Goal: Task Accomplishment & Management: Manage account settings

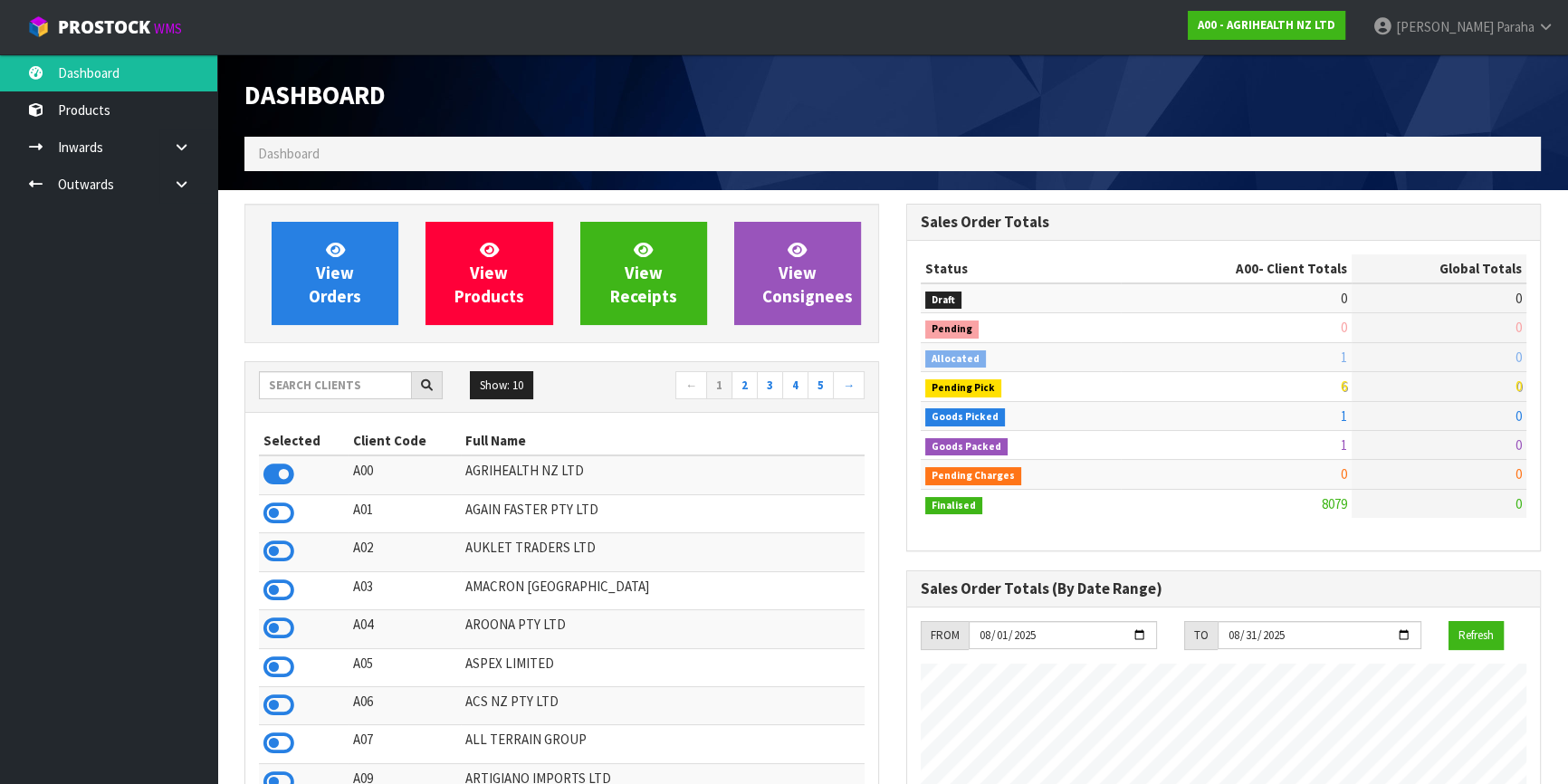
scroll to position [1369, 661]
click at [337, 384] on input "text" at bounding box center [335, 385] width 153 height 28
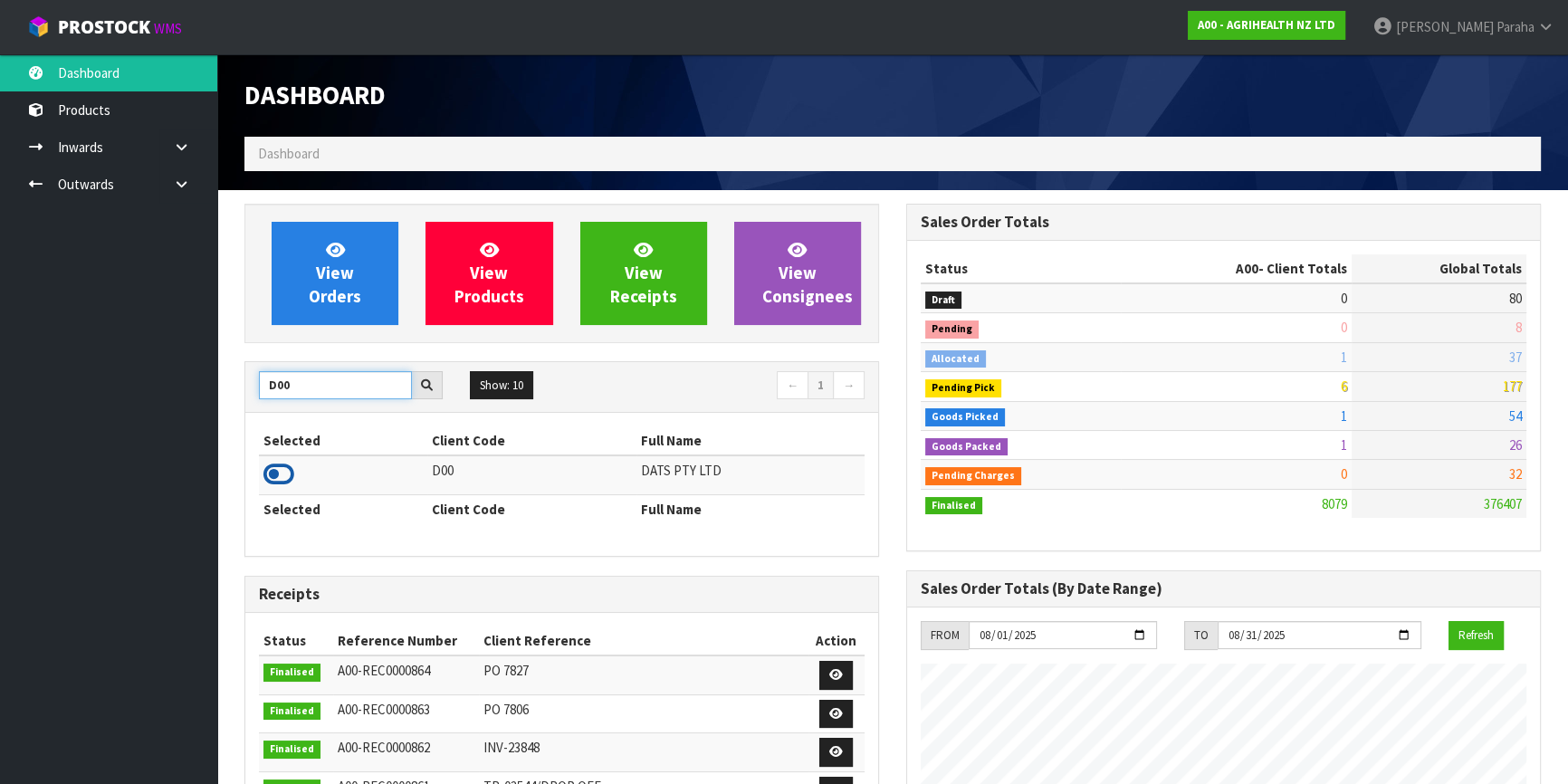
type input "D00"
click at [287, 470] on icon at bounding box center [278, 474] width 31 height 28
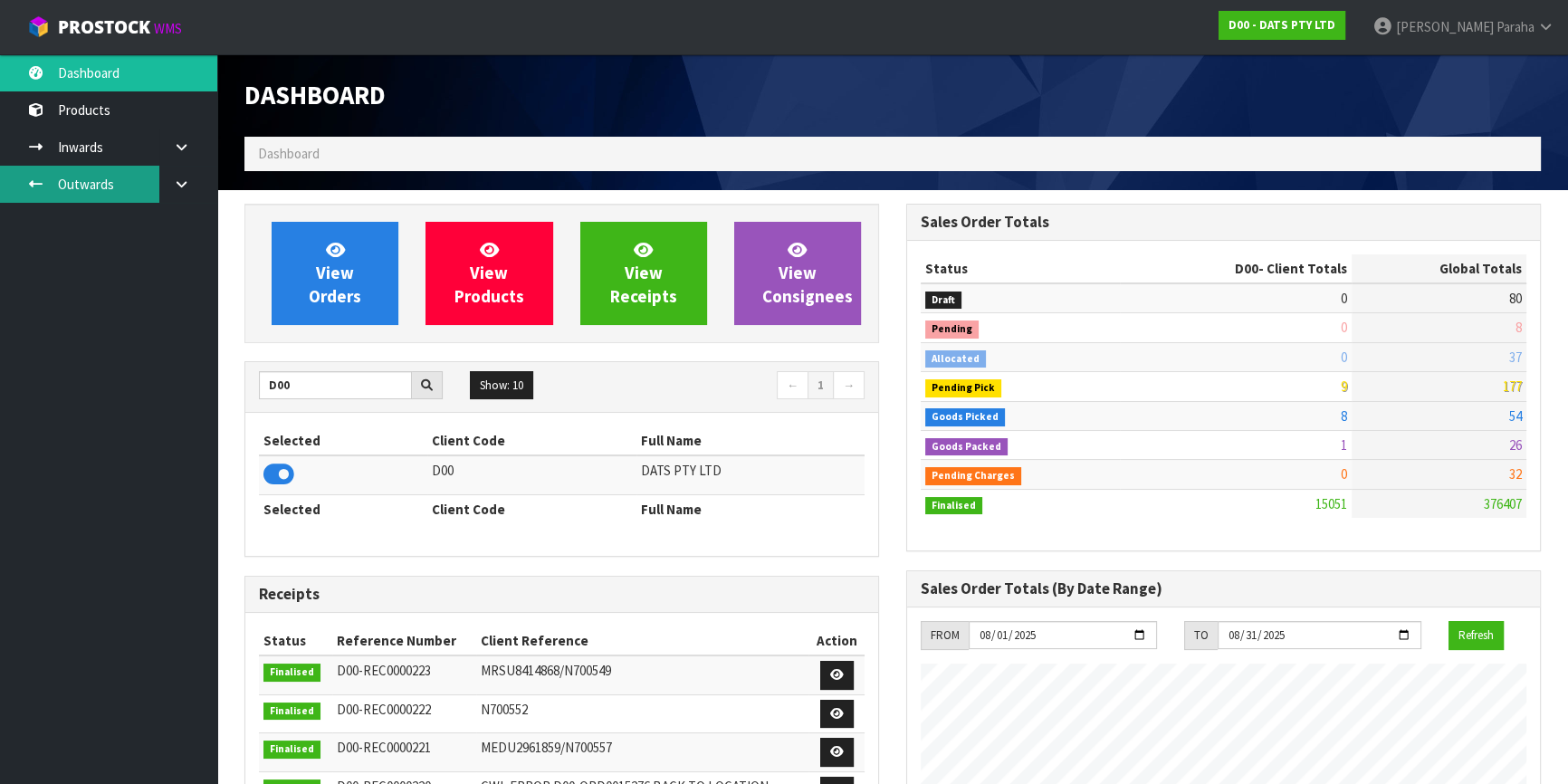
click at [120, 188] on link "Outwards" at bounding box center [108, 184] width 217 height 37
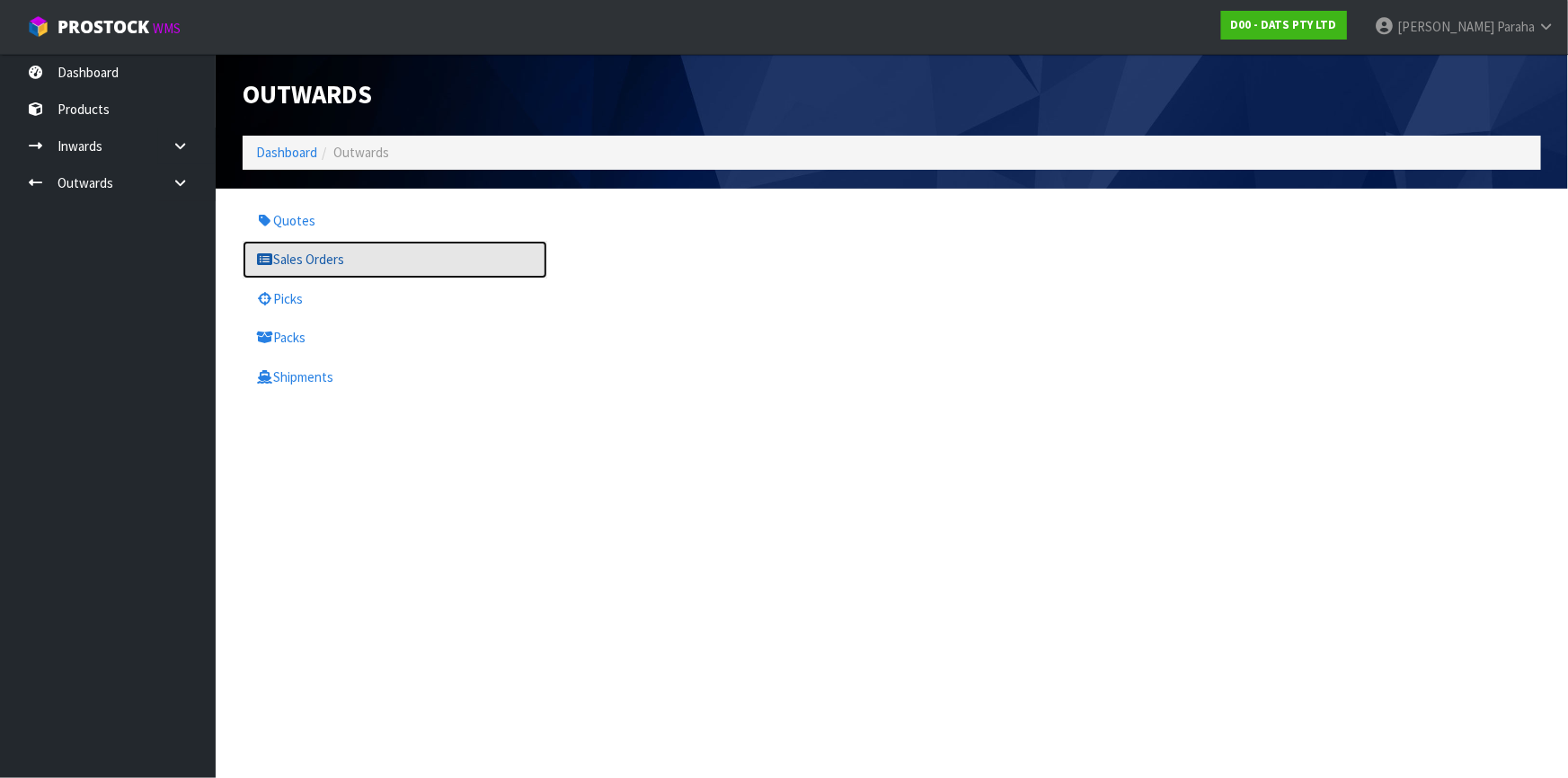
click at [284, 255] on link "Sales Orders" at bounding box center [394, 259] width 304 height 37
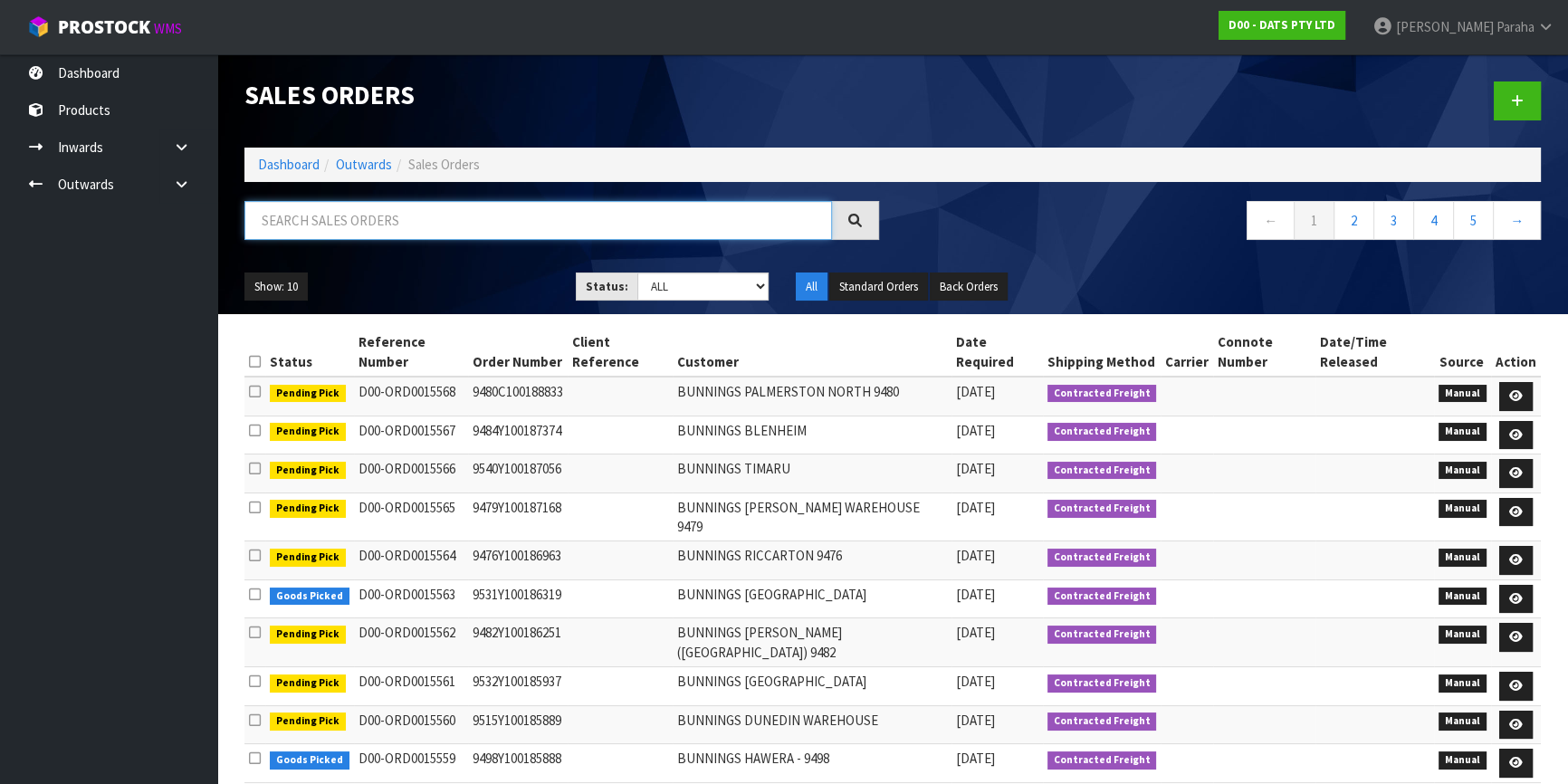
click at [582, 209] on input "text" at bounding box center [538, 220] width 588 height 38
type input "JOB-0406802"
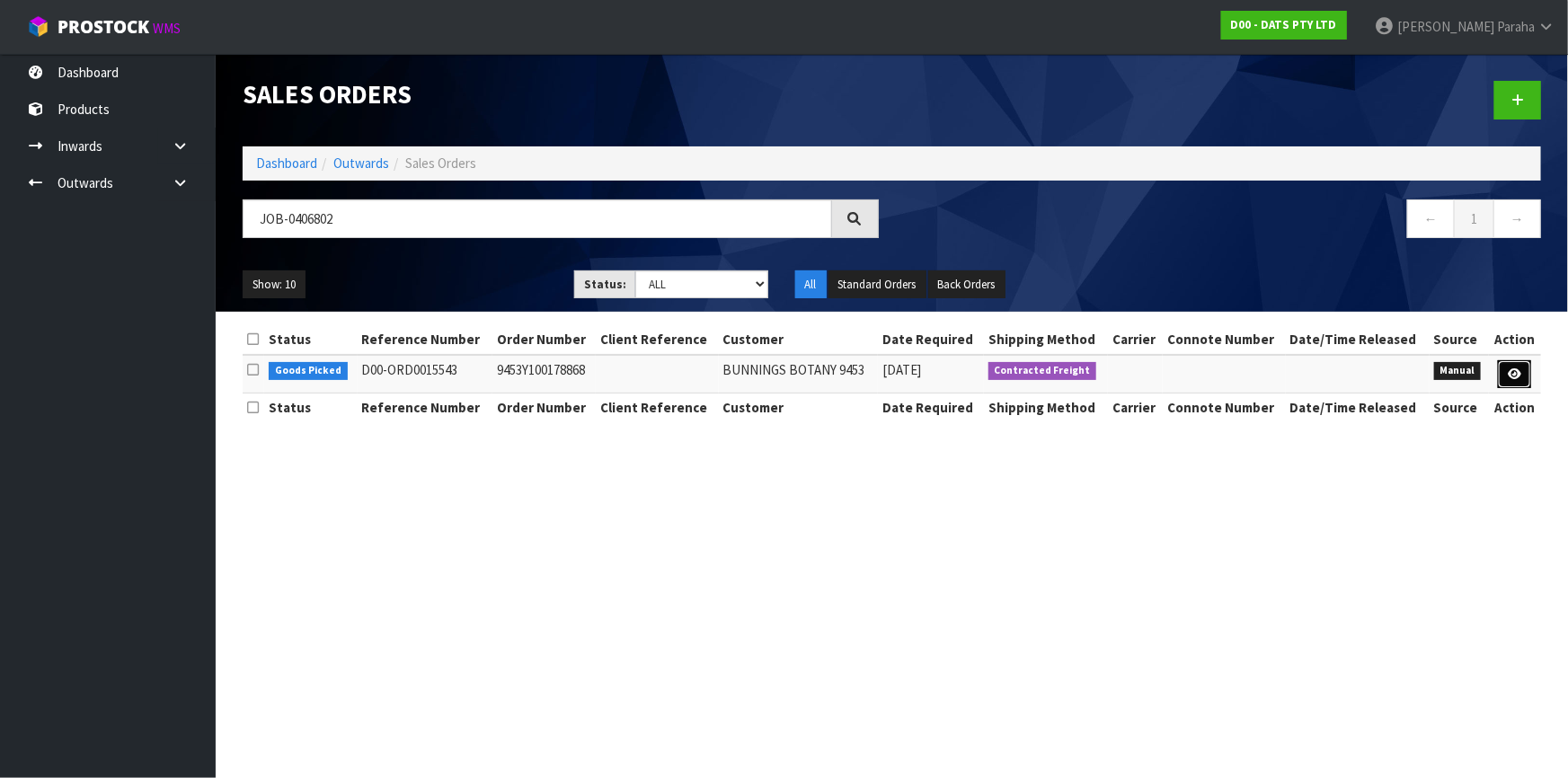
click at [1516, 381] on link at bounding box center [1514, 374] width 33 height 28
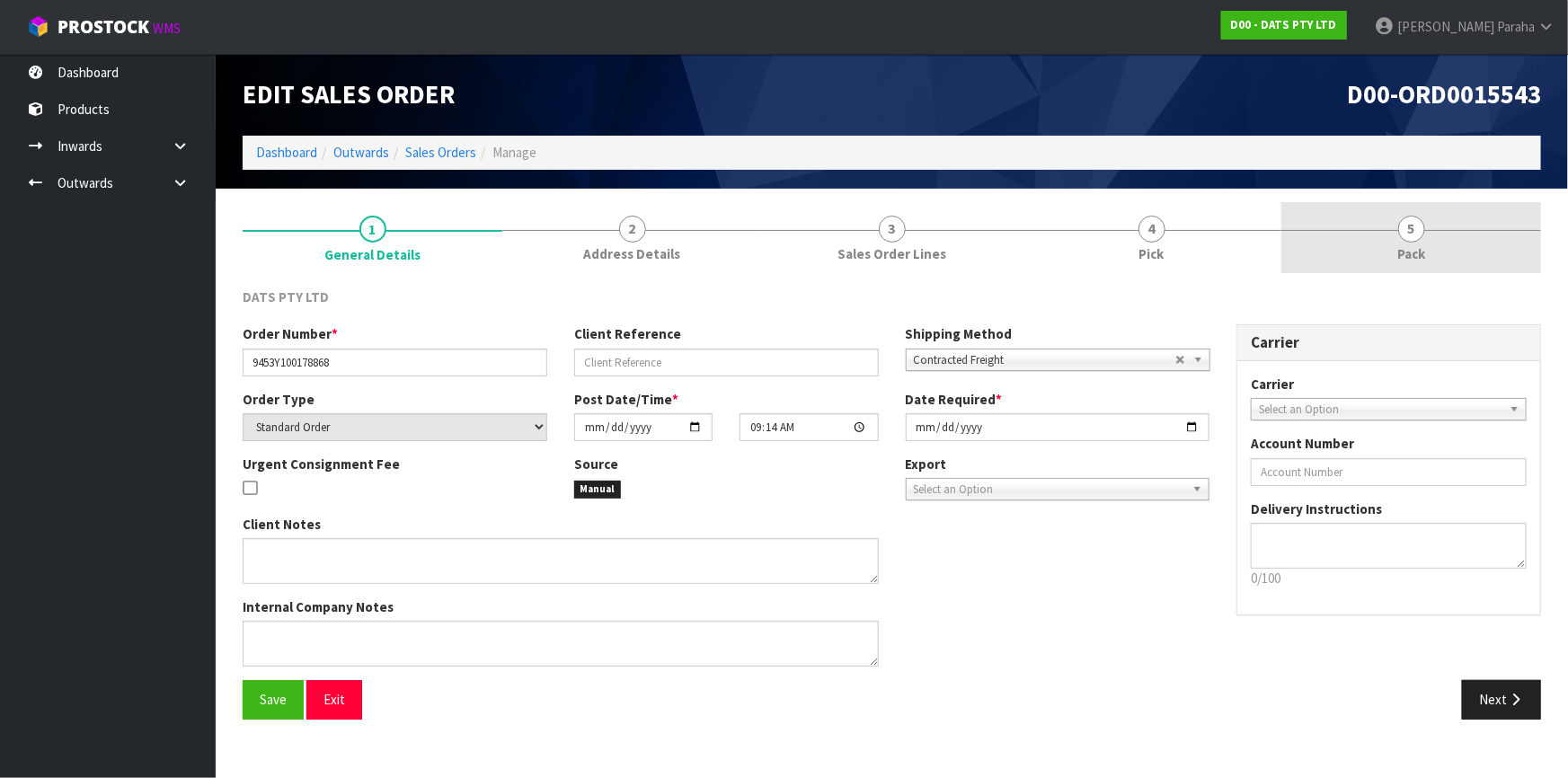
click at [1418, 242] on link "5 Pack" at bounding box center [1410, 238] width 259 height 71
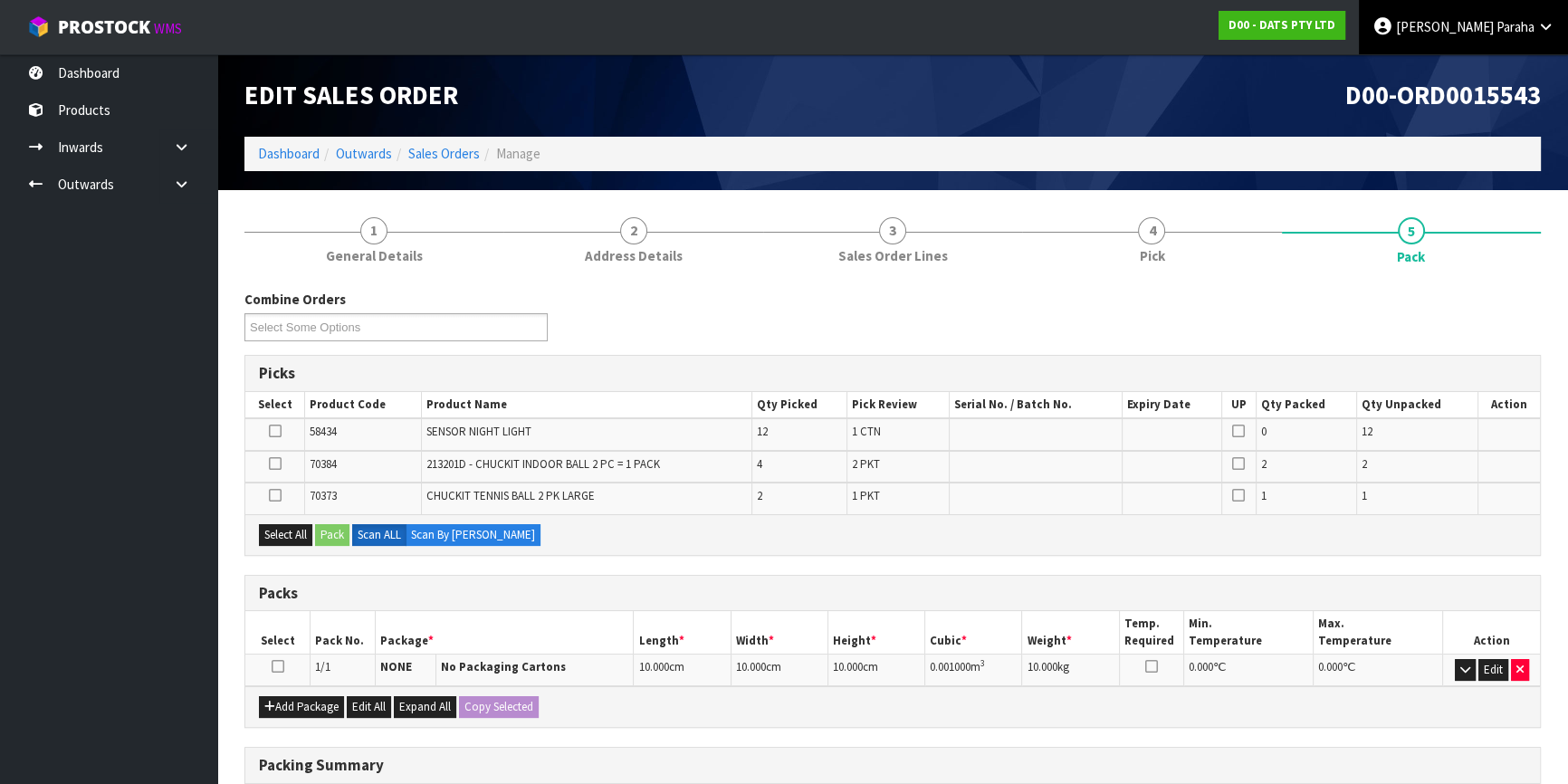
click at [1531, 36] on link "Polly Paraha" at bounding box center [1463, 27] width 209 height 54
click at [1490, 80] on link "Logout" at bounding box center [1495, 72] width 143 height 25
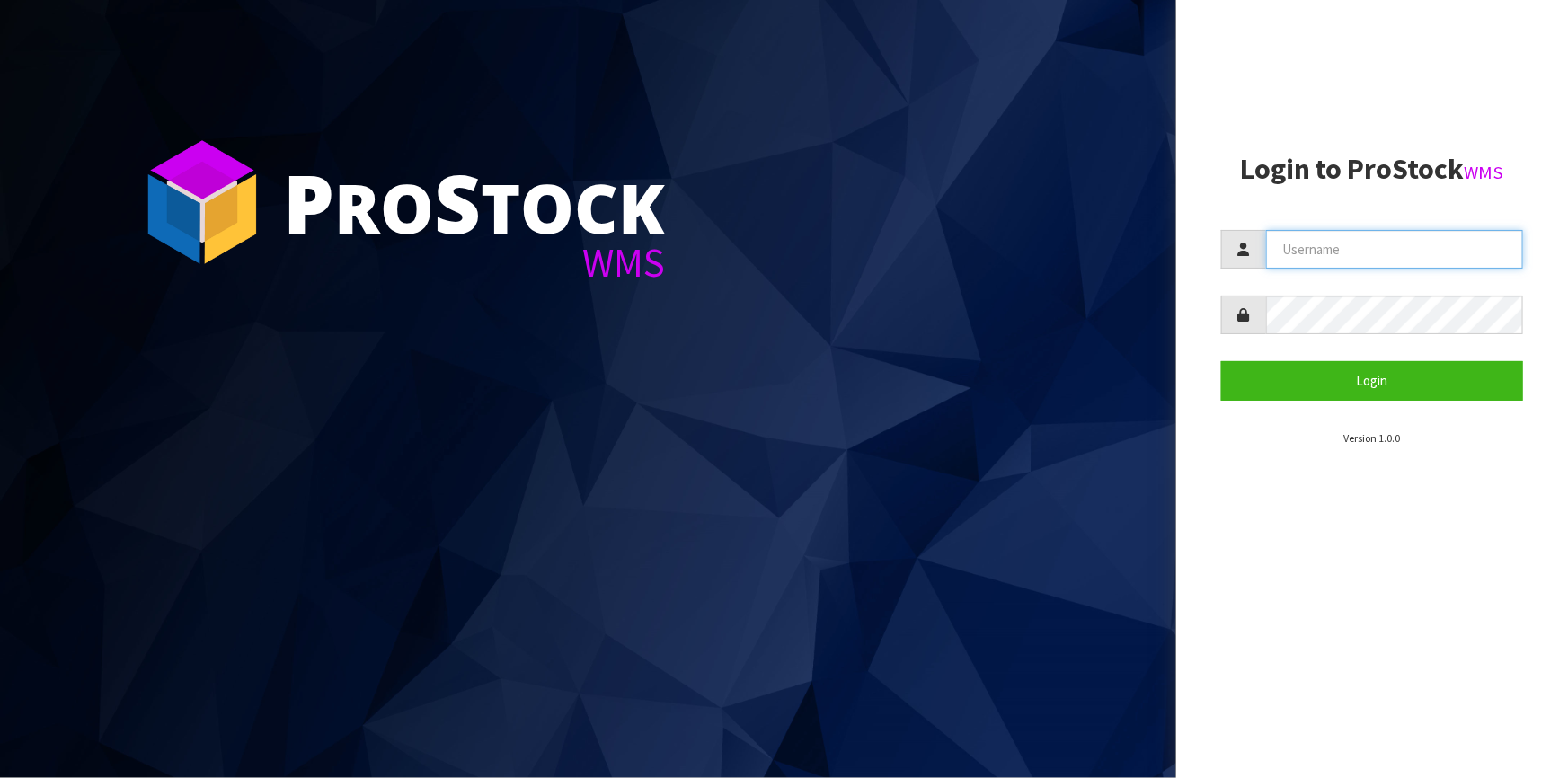
click at [1375, 244] on input "text" at bounding box center [1395, 249] width 257 height 38
type input "[PERSON_NAME]"
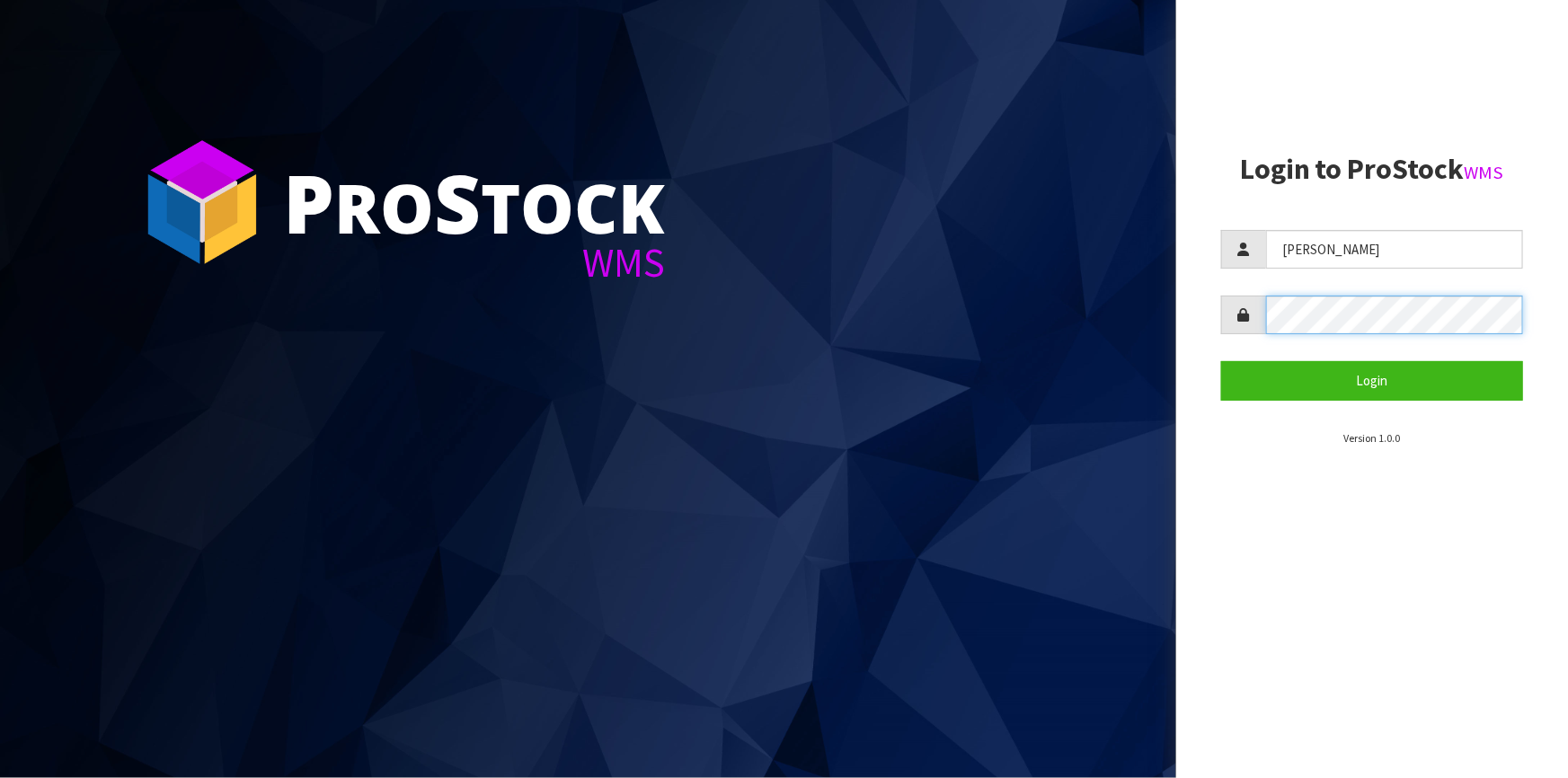
click at [1222, 361] on button "Login" at bounding box center [1372, 380] width 301 height 38
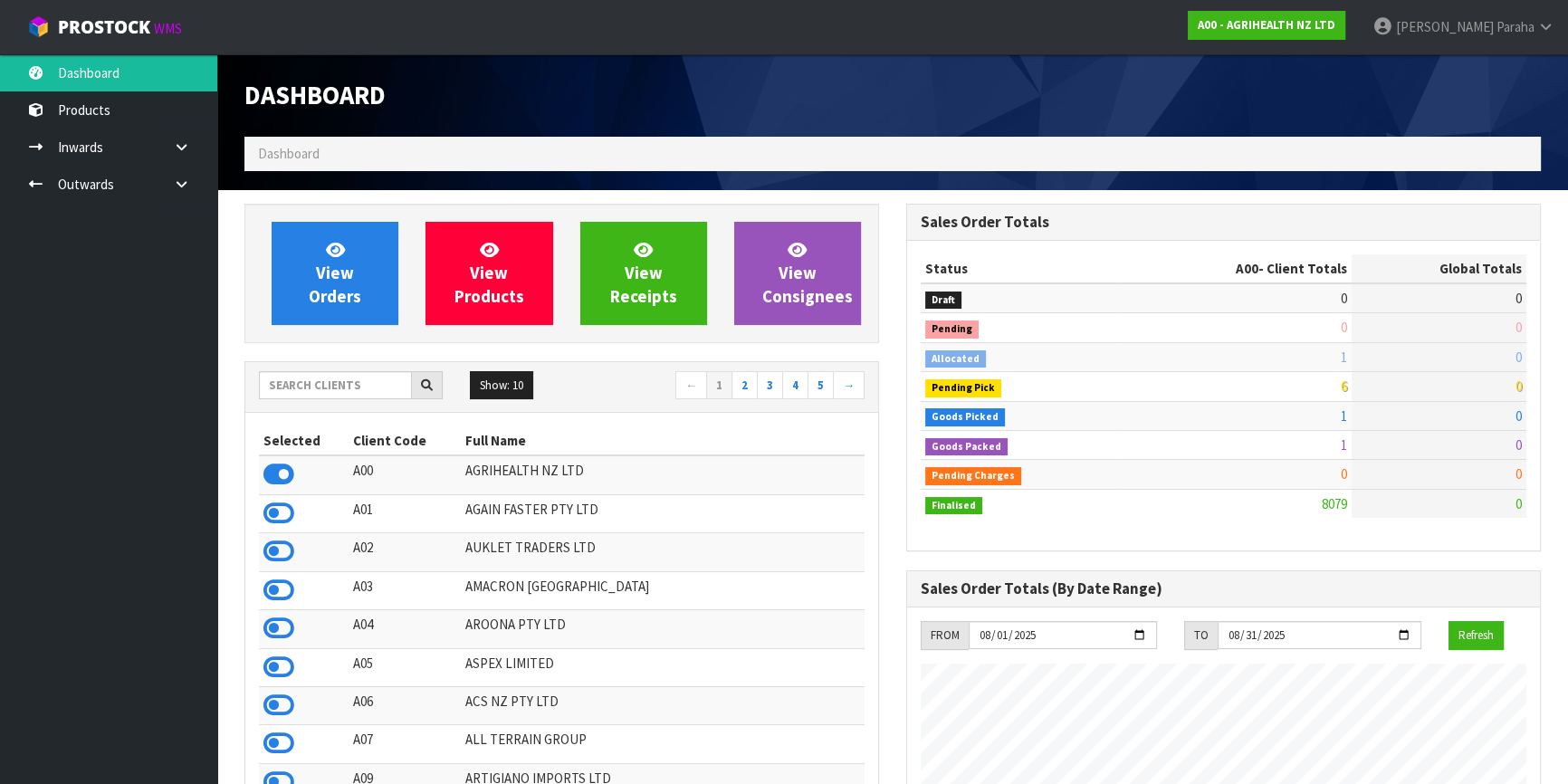
scroll to position [1369, 661]
click at [307, 392] on input "text" at bounding box center [335, 385] width 153 height 28
click at [1494, 27] on span at bounding box center [1495, 26] width 3 height 17
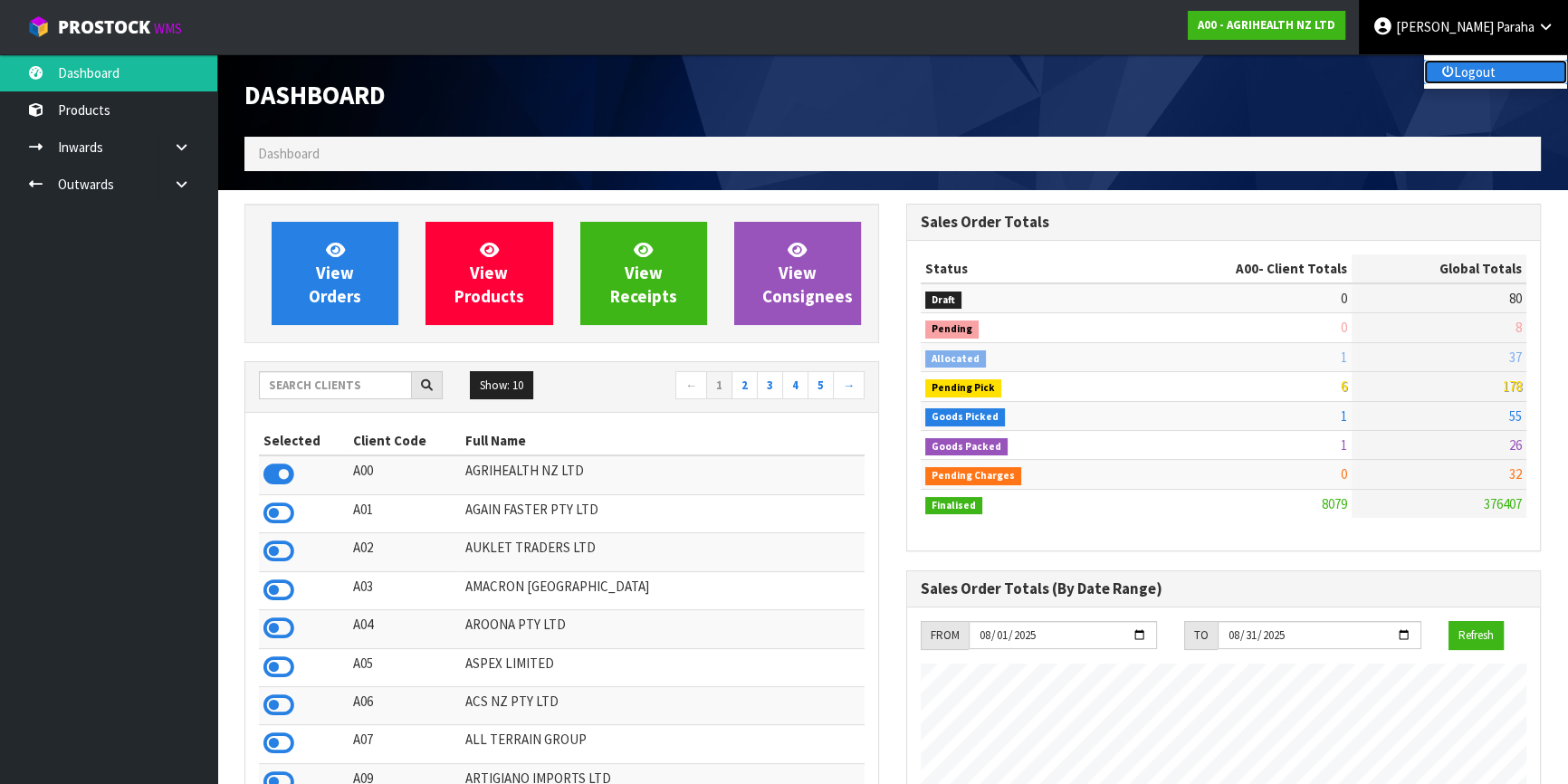
click at [1479, 72] on link "Logout" at bounding box center [1495, 72] width 143 height 25
